Goal: Information Seeking & Learning: Find specific fact

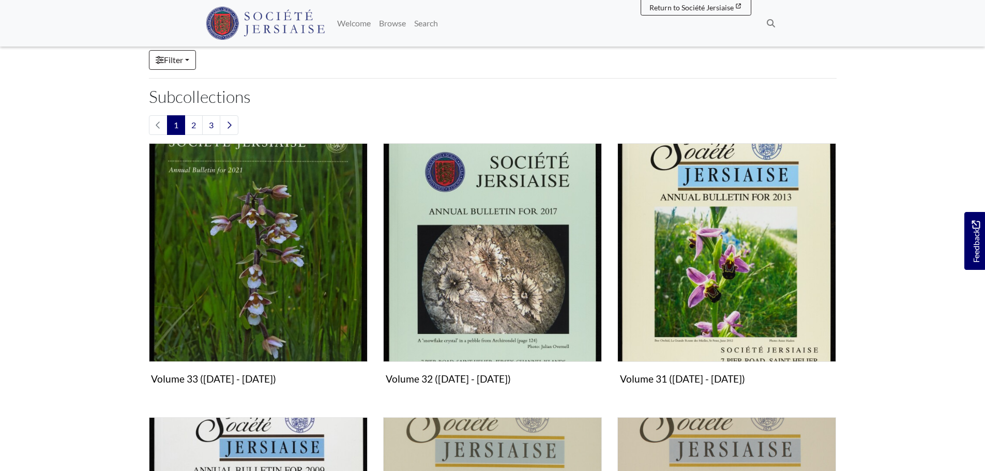
scroll to position [258, 0]
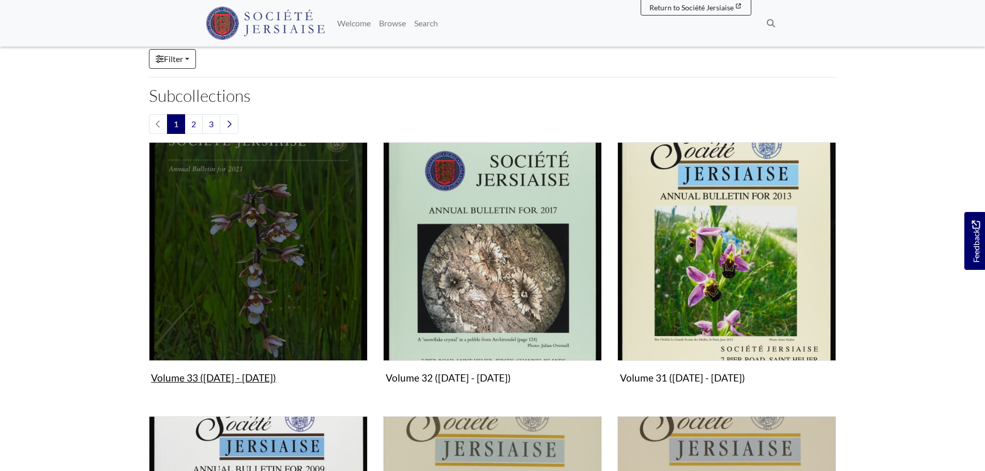
click at [223, 379] on figure "Volume 33 (2021 - 2024) Collection" at bounding box center [258, 265] width 219 height 246
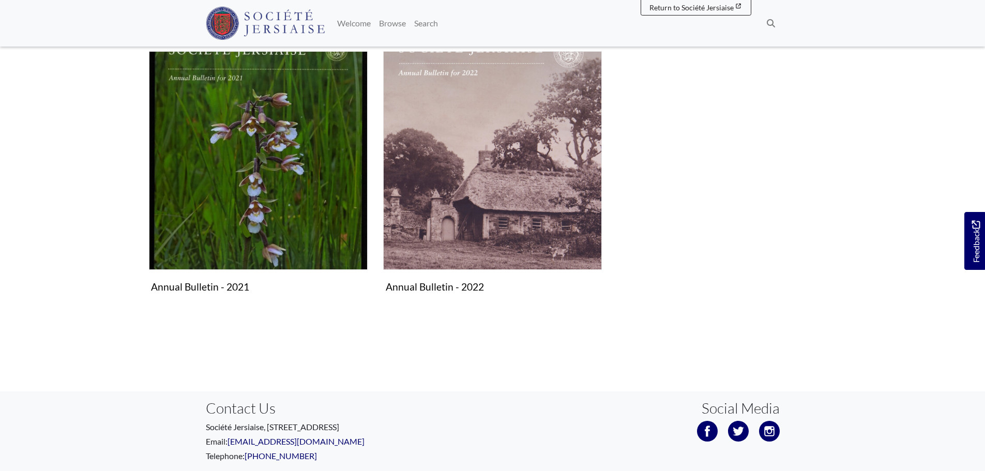
scroll to position [21, 0]
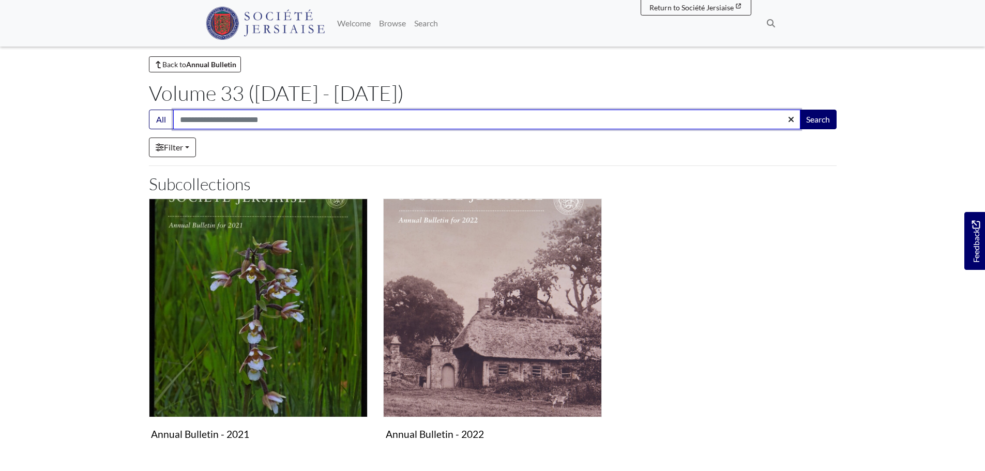
click at [255, 118] on input "Search:" at bounding box center [486, 120] width 627 height 20
type input "********"
click at [799, 110] on button "Search" at bounding box center [817, 120] width 37 height 20
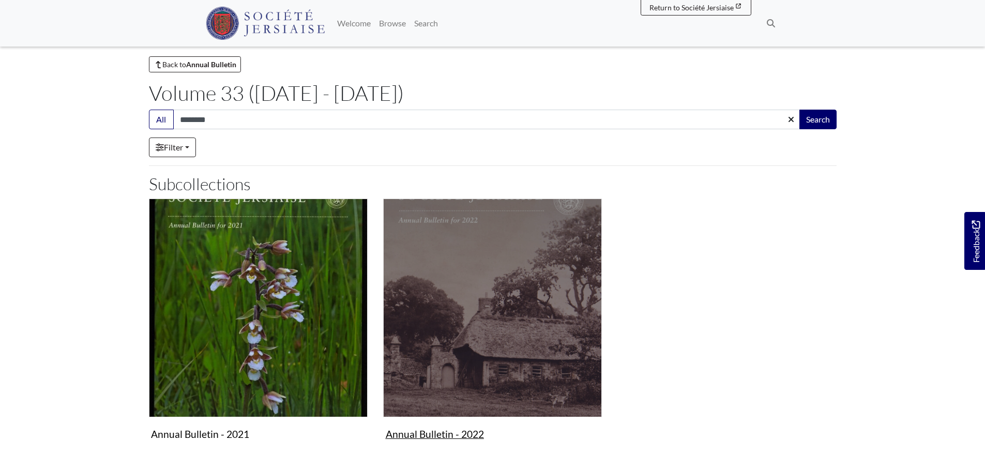
click at [490, 316] on img "Subcollection" at bounding box center [492, 308] width 219 height 219
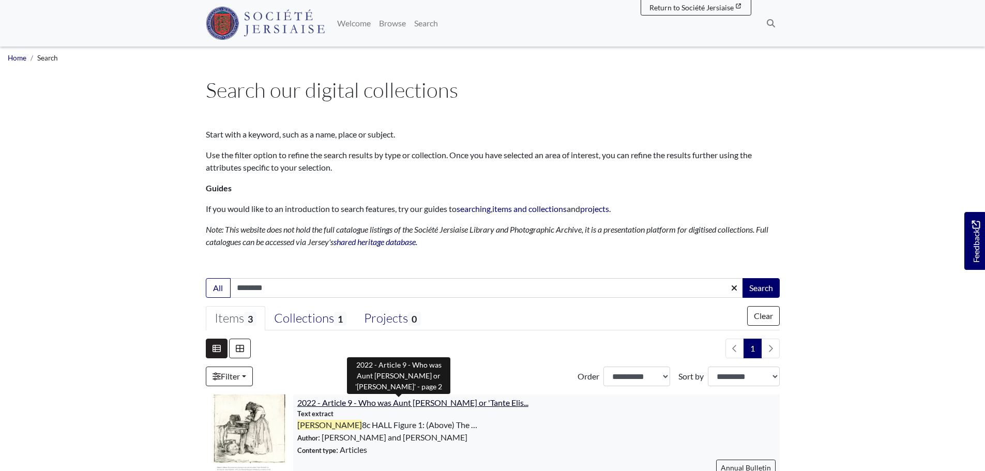
click at [399, 402] on span "2022 - Article 9 - Who was Aunt Elizabeth or 'Tante Elis..." at bounding box center [412, 403] width 231 height 10
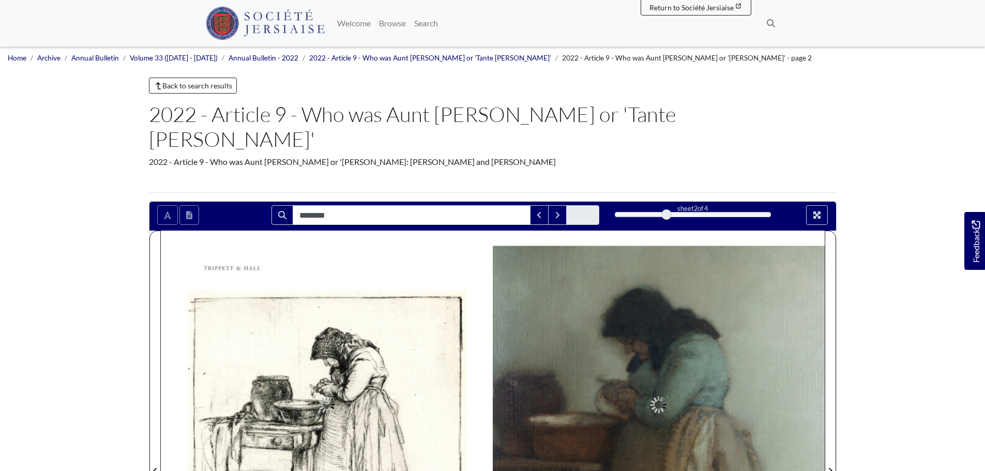
type input "********"
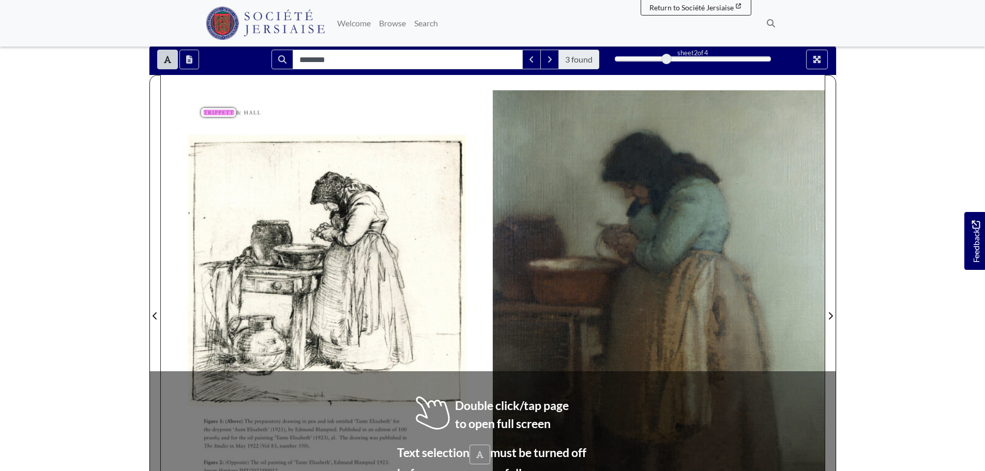
scroll to position [155, 0]
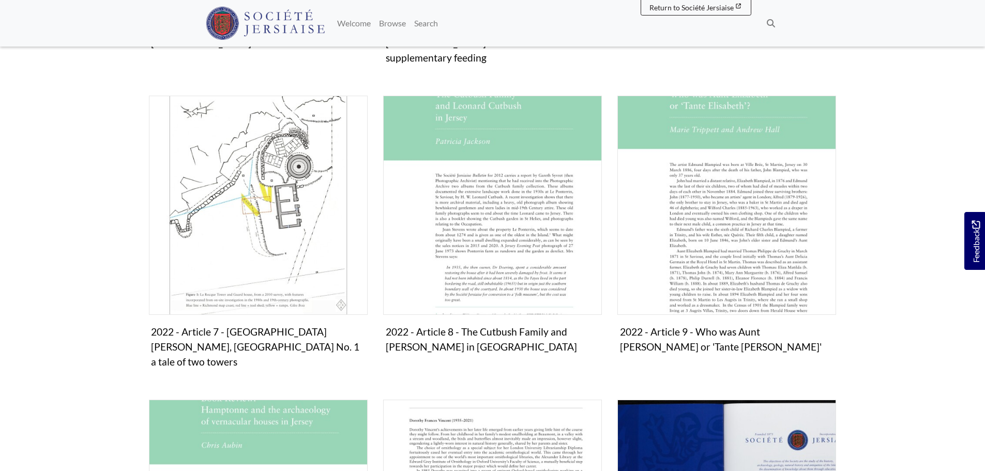
scroll to position [775, 0]
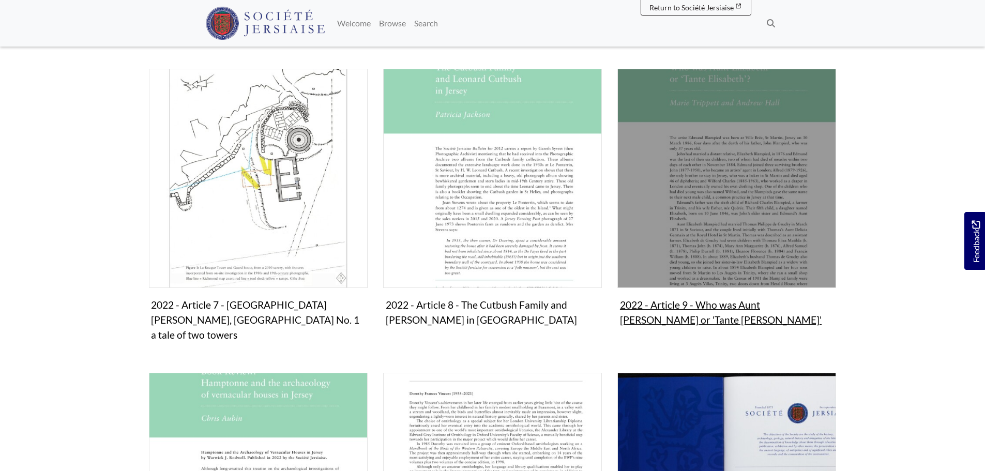
click at [656, 290] on figure "2022 - Article 9 - Who was Aunt Elizabeth or 'Tante Elisabeth' Collection" at bounding box center [726, 199] width 219 height 261
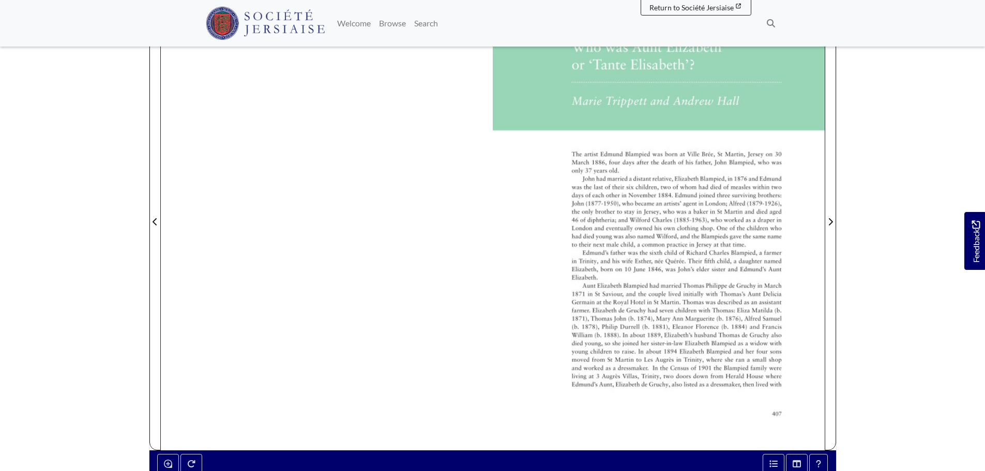
scroll to position [233, 0]
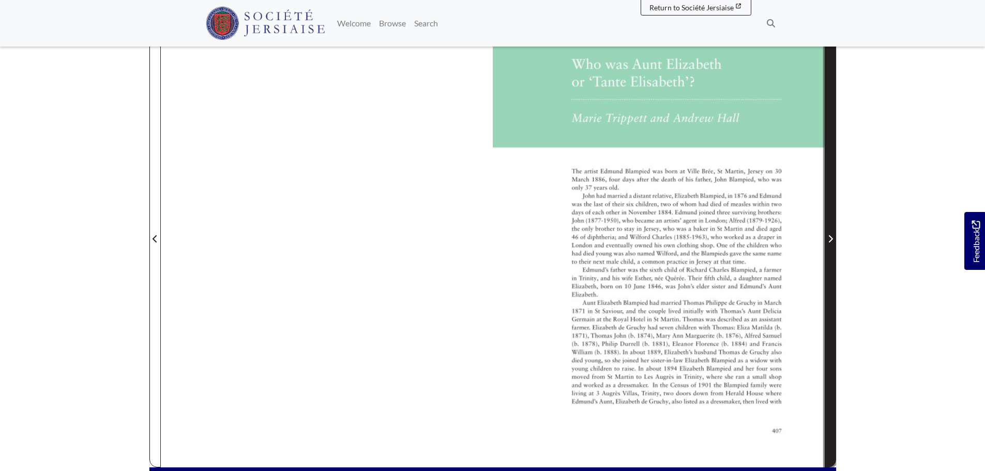
click at [831, 235] on icon "Next Page" at bounding box center [830, 238] width 4 height 7
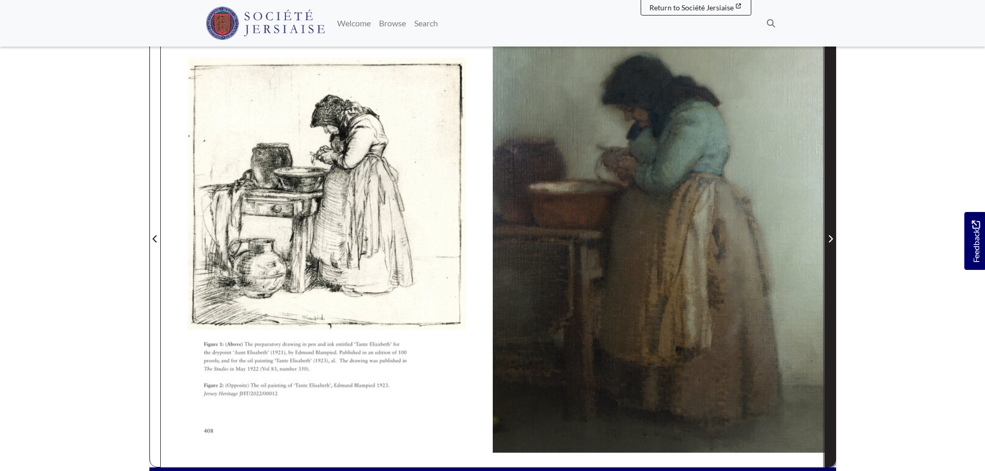
click at [831, 235] on icon "Next Page" at bounding box center [830, 238] width 4 height 7
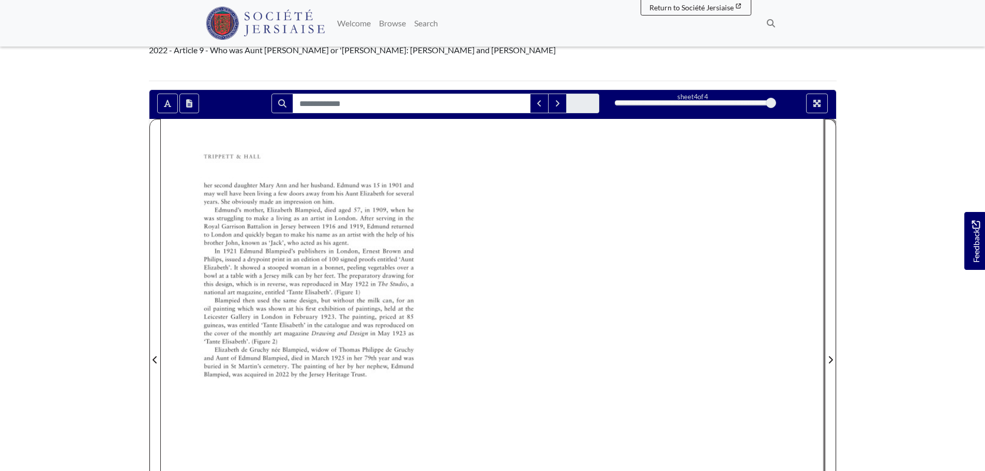
scroll to position [129, 0]
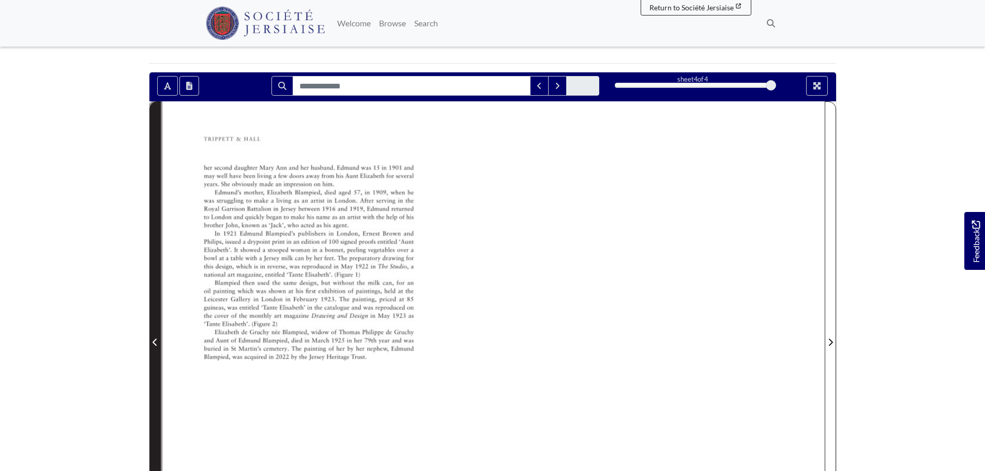
click at [158, 336] on span "Previous Page" at bounding box center [155, 342] width 10 height 12
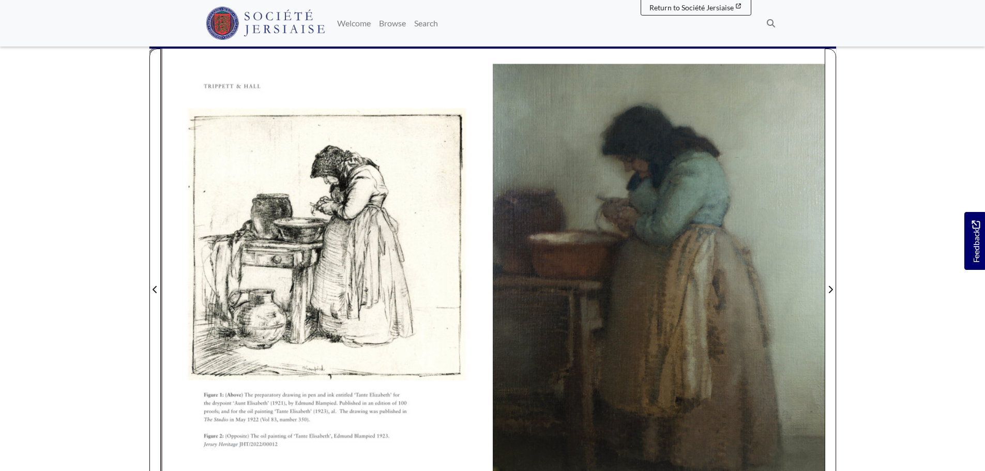
scroll to position [181, 0]
